Goal: Book appointment/travel/reservation

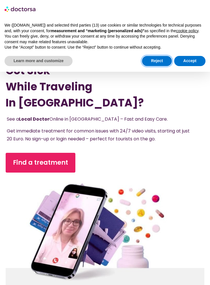
click at [158, 63] on button "Reject" at bounding box center [157, 61] width 30 height 10
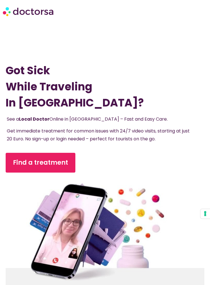
click at [48, 166] on span "Find a treatment" at bounding box center [40, 162] width 55 height 9
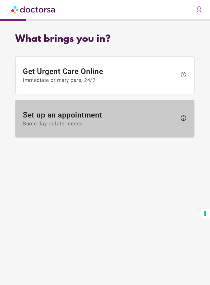
click at [115, 122] on span "Same day or later needs" at bounding box center [100, 124] width 154 height 6
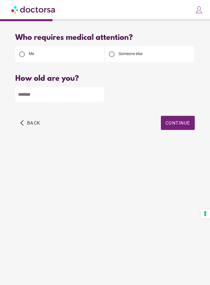
click at [84, 96] on input "number" at bounding box center [59, 94] width 89 height 15
type input "**"
click at [185, 122] on span "Continue" at bounding box center [177, 122] width 25 height 5
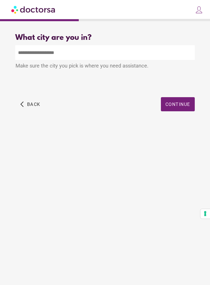
click at [144, 49] on input "text" at bounding box center [104, 52] width 179 height 15
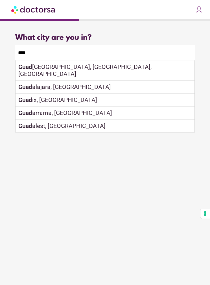
click at [109, 82] on div "[PERSON_NAME], [GEOGRAPHIC_DATA]" at bounding box center [105, 86] width 179 height 13
type input "**********"
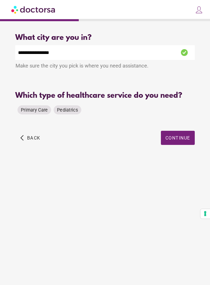
click at [30, 112] on span "Primary Care" at bounding box center [34, 109] width 27 height 5
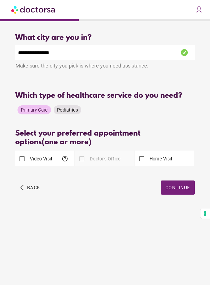
scroll to position [23, 0]
click at [112, 155] on label "Doctor's Office" at bounding box center [105, 158] width 32 height 6
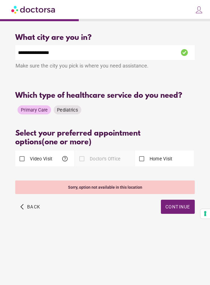
click at [163, 155] on label "Home Visit" at bounding box center [160, 158] width 24 height 6
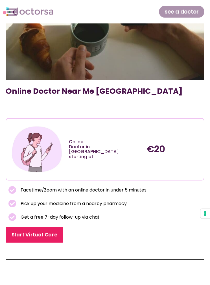
scroll to position [111, 0]
